Goal: Task Accomplishment & Management: Use online tool/utility

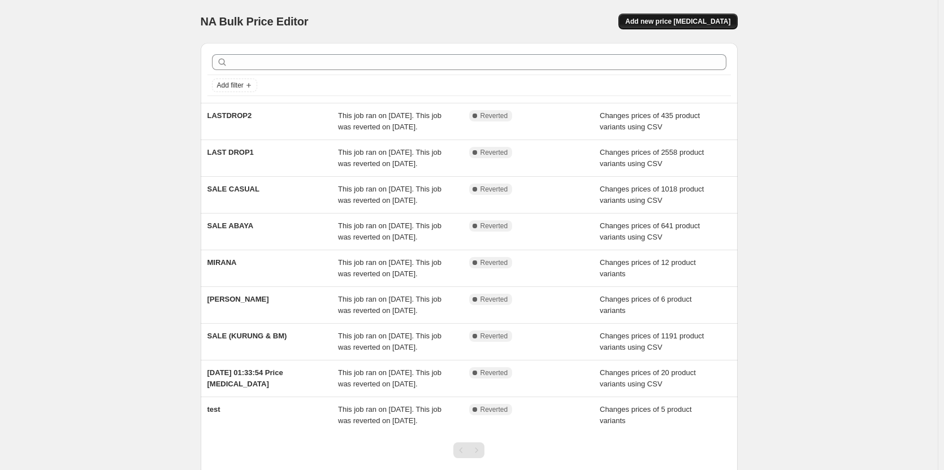
click at [677, 25] on span "Add new price [MEDICAL_DATA]" at bounding box center [677, 21] width 105 height 9
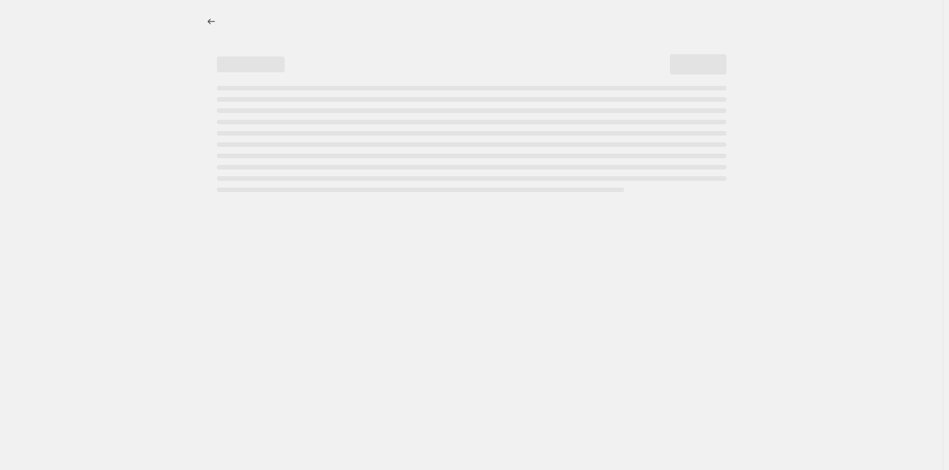
select select "percentage"
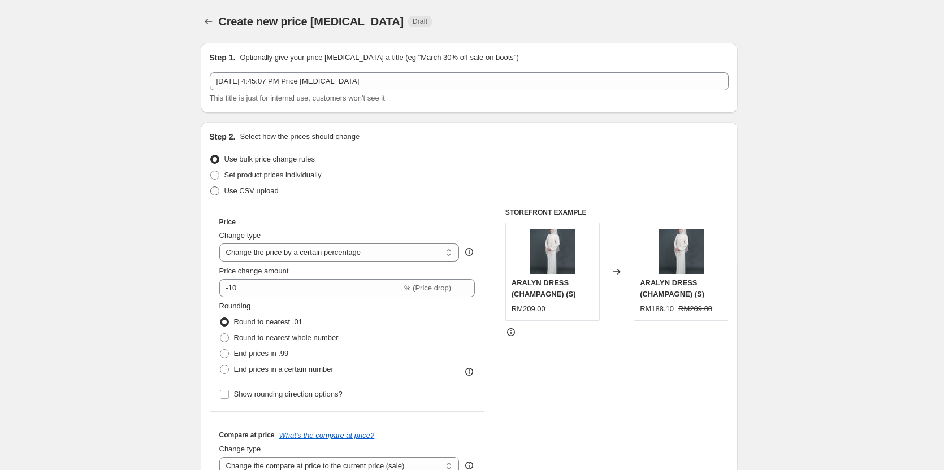
click at [277, 193] on span "Use CSV upload" at bounding box center [251, 190] width 54 height 8
click at [211, 187] on input "Use CSV upload" at bounding box center [210, 186] width 1 height 1
radio input "true"
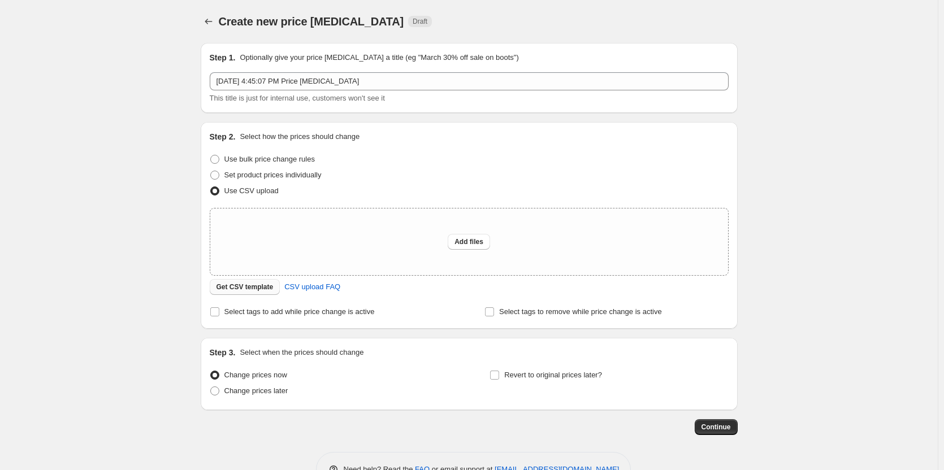
click at [265, 290] on span "Get CSV template" at bounding box center [244, 287] width 57 height 9
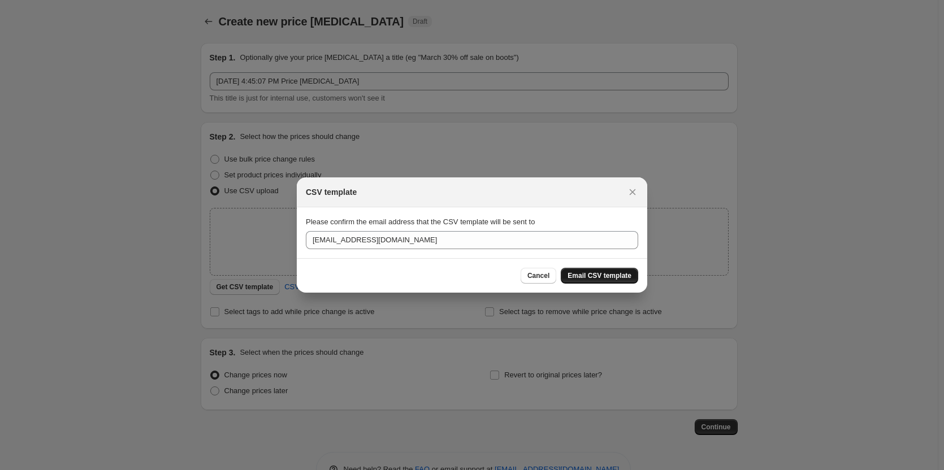
click at [602, 275] on span "Email CSV template" at bounding box center [599, 275] width 64 height 9
